Goal: Check status: Check status

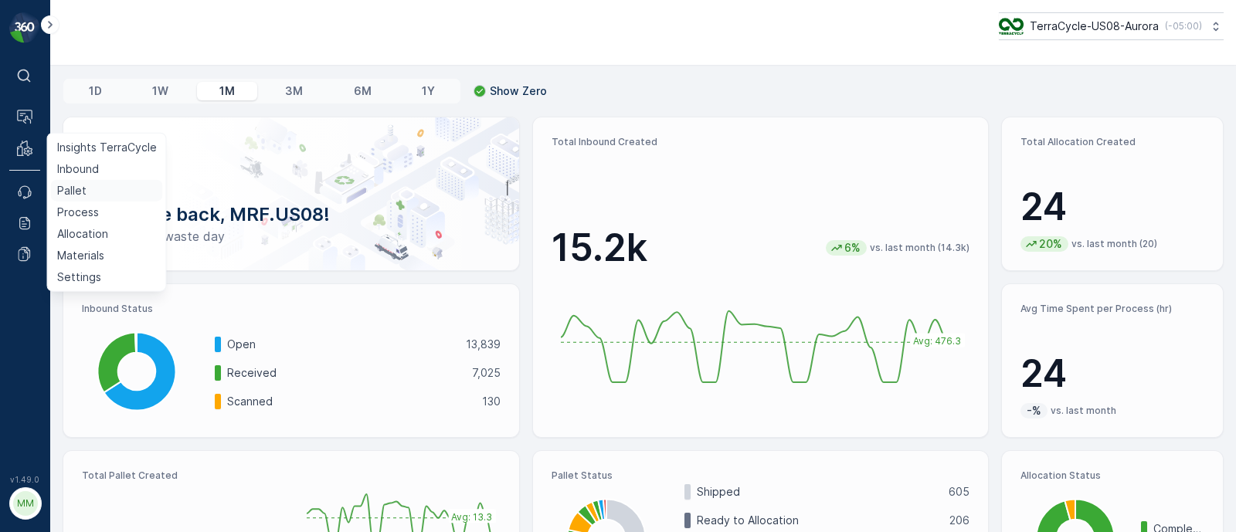
click at [64, 188] on p "Pallet" at bounding box center [71, 190] width 29 height 15
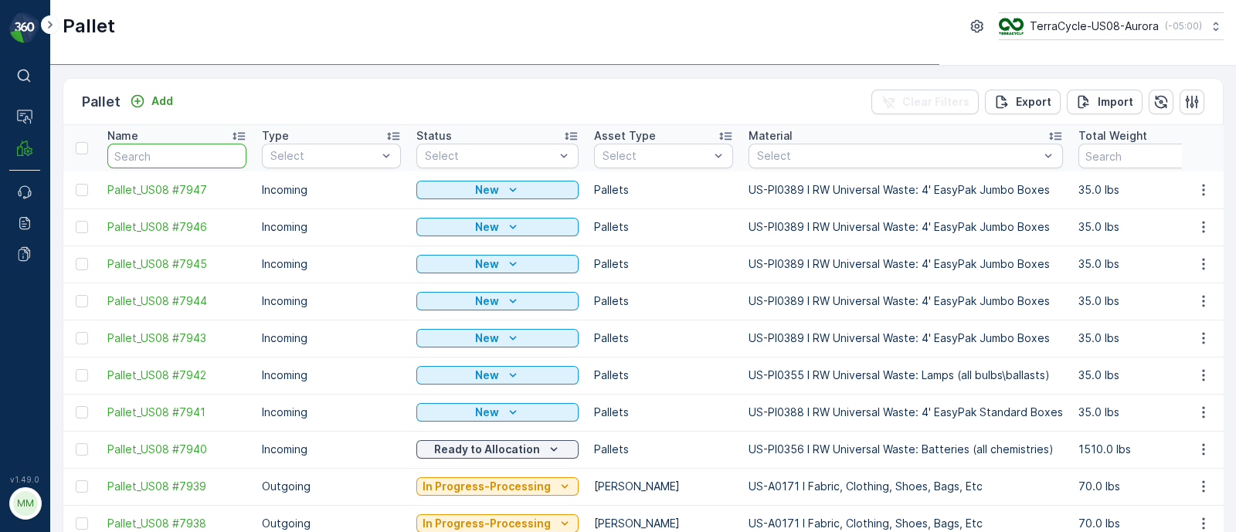
click at [165, 159] on input "text" at bounding box center [176, 156] width 139 height 25
click at [164, 156] on input "text" at bounding box center [176, 156] width 139 height 25
paste input "TC5394"
type input "TC5394"
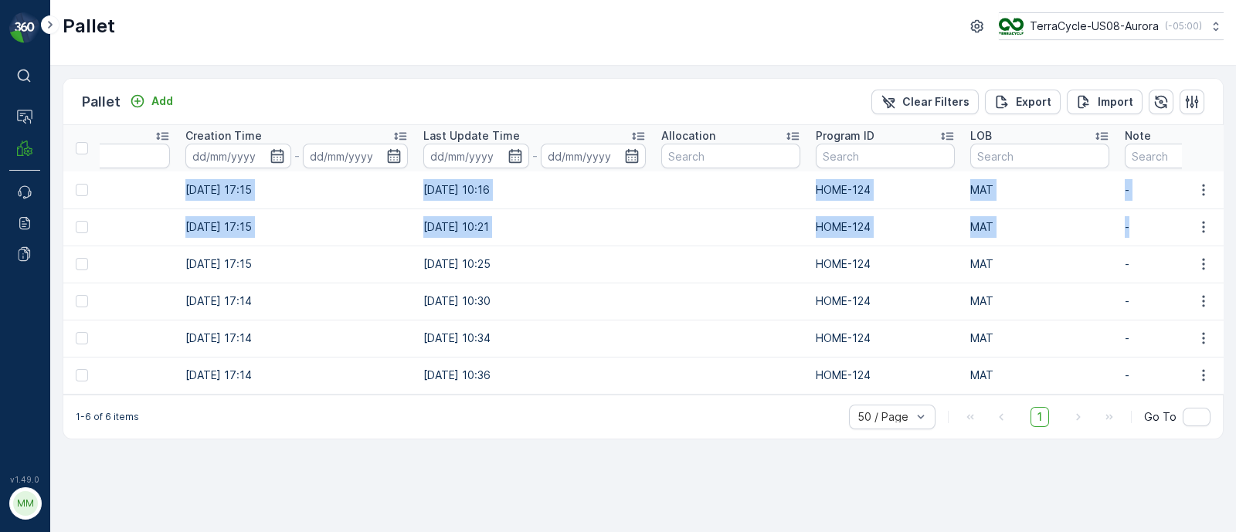
scroll to position [0, 1601]
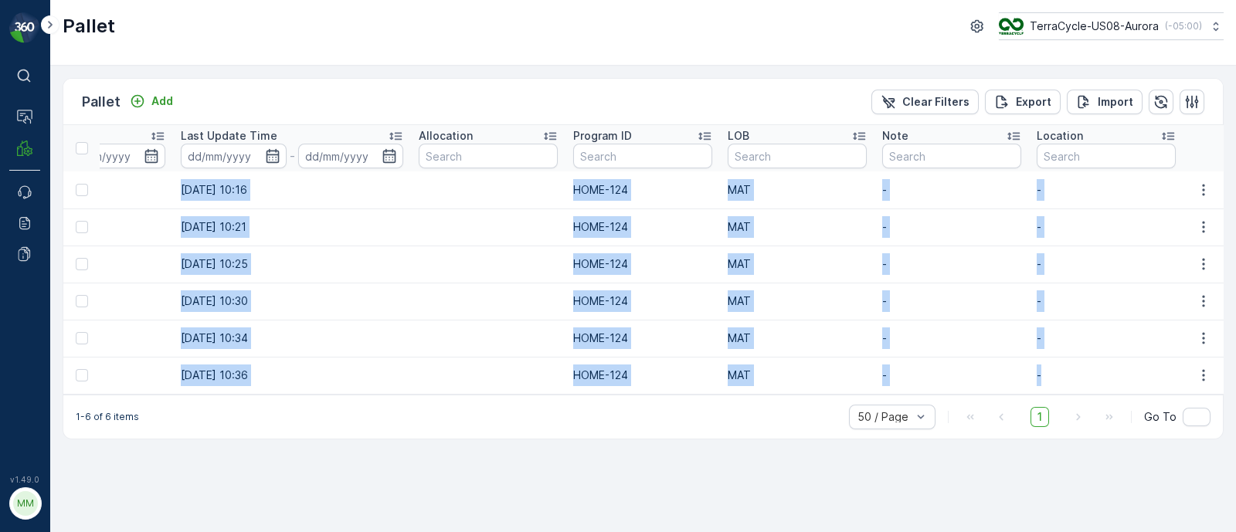
drag, startPoint x: 104, startPoint y: 182, endPoint x: 1095, endPoint y: 372, distance: 1008.6
copy tbody "FD, TC5394, [DATE], #6 Incoming Ready to Allocation FD Pallet US-PI0423 I TC Ho…"
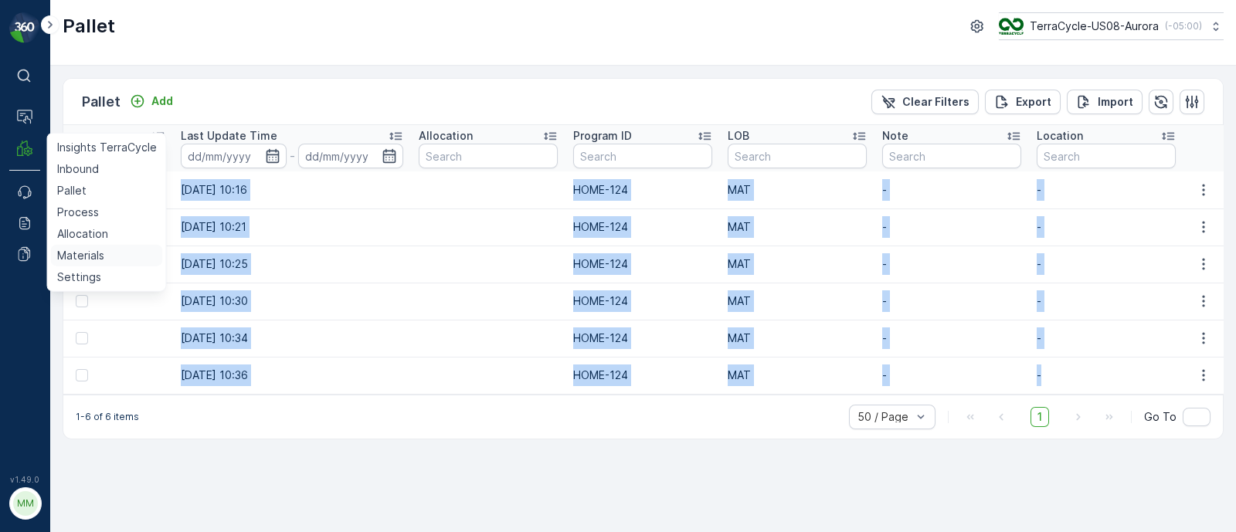
drag, startPoint x: 87, startPoint y: 234, endPoint x: 73, endPoint y: 256, distance: 26.8
click at [87, 235] on p "Allocation" at bounding box center [82, 233] width 51 height 15
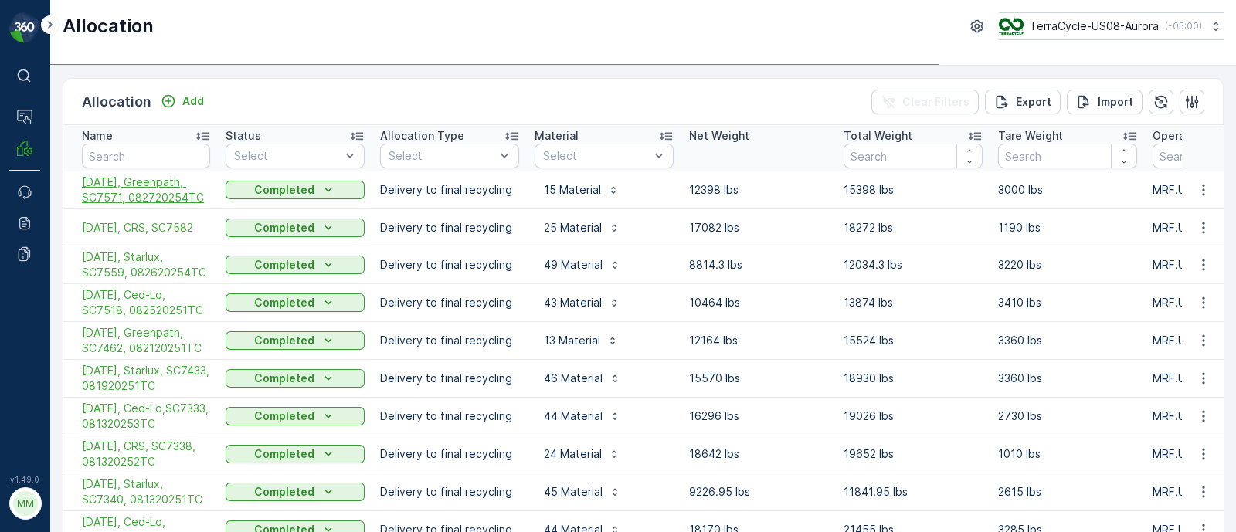
click at [138, 187] on span "[DATE], Greenpath, SC7571, 082720254TC" at bounding box center [146, 190] width 128 height 31
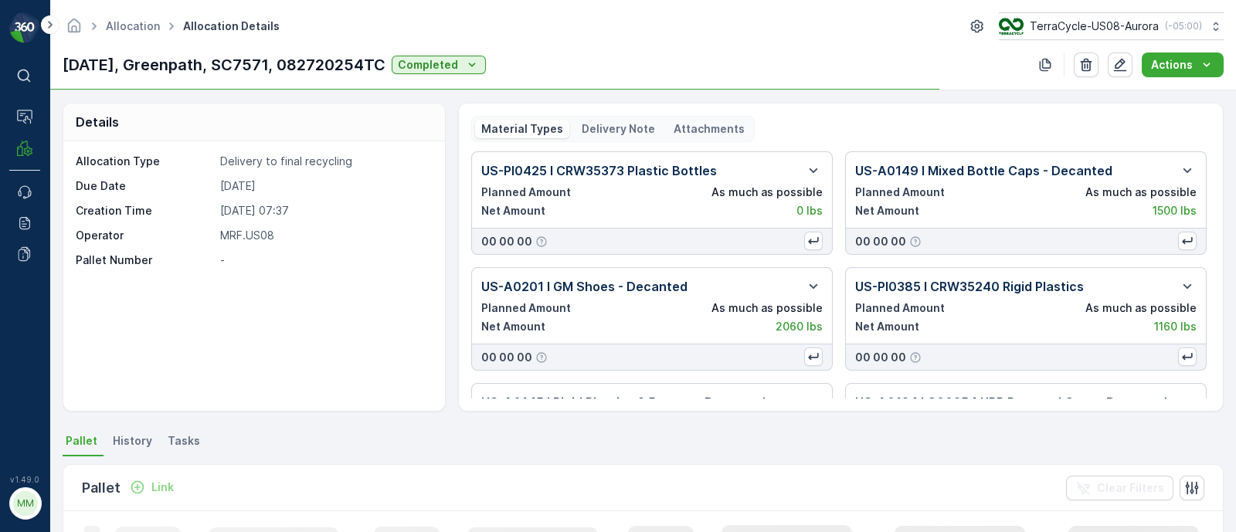
click at [599, 134] on p "Delivery Note" at bounding box center [618, 128] width 73 height 15
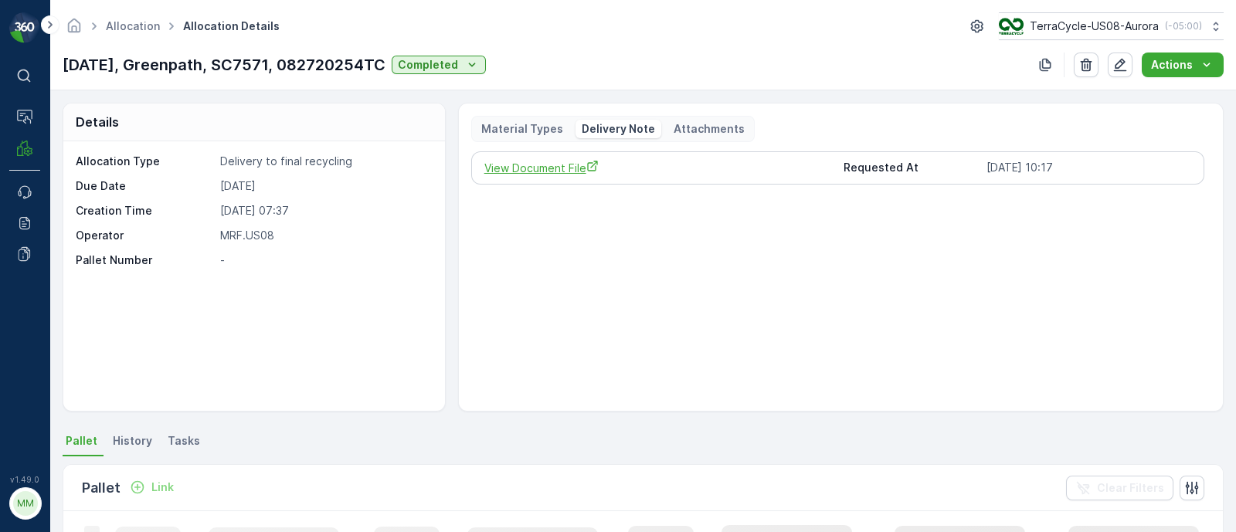
click at [537, 171] on span "View Document File" at bounding box center [658, 168] width 348 height 16
